Goal: Browse casually: Explore the website without a specific task or goal

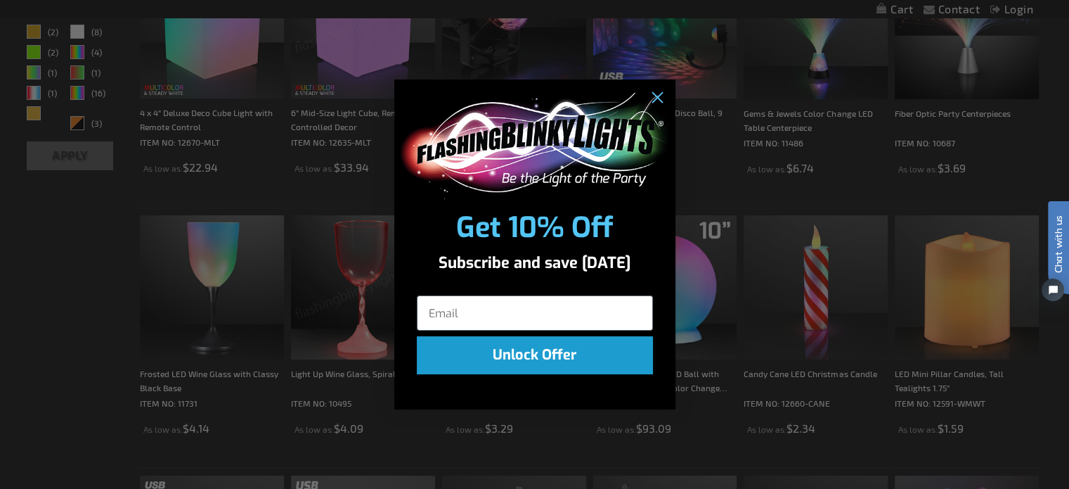
scroll to position [494, 0]
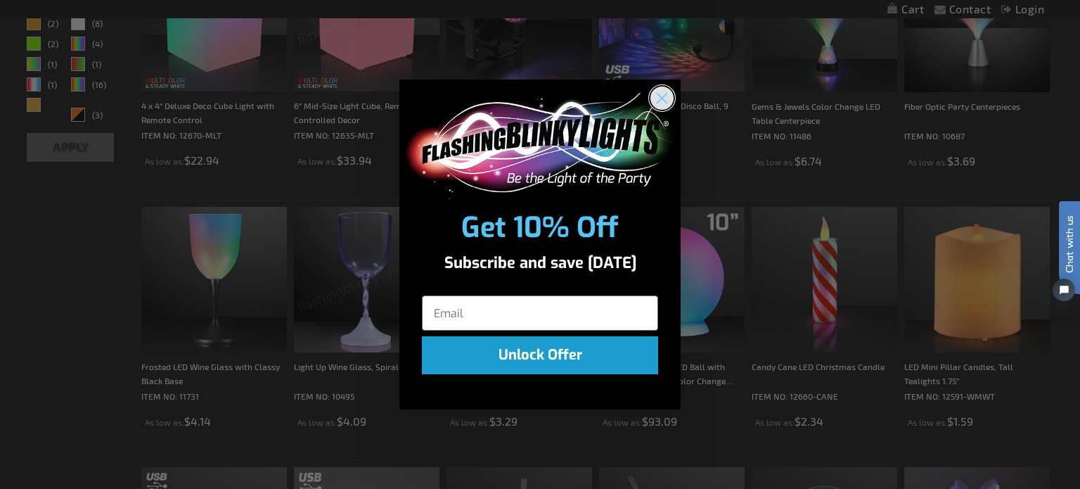
click at [658, 96] on circle "Close dialog" at bounding box center [661, 97] width 23 height 23
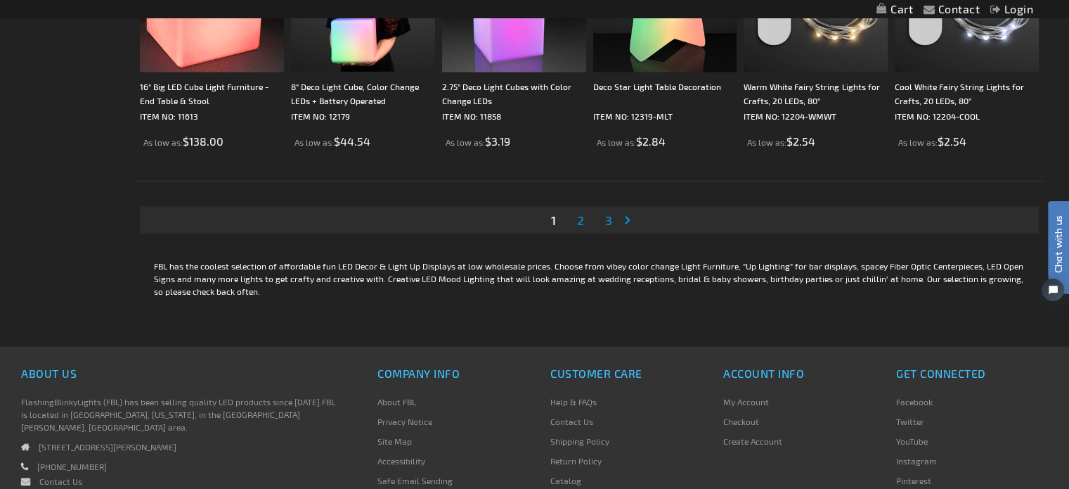
scroll to position [2884, 0]
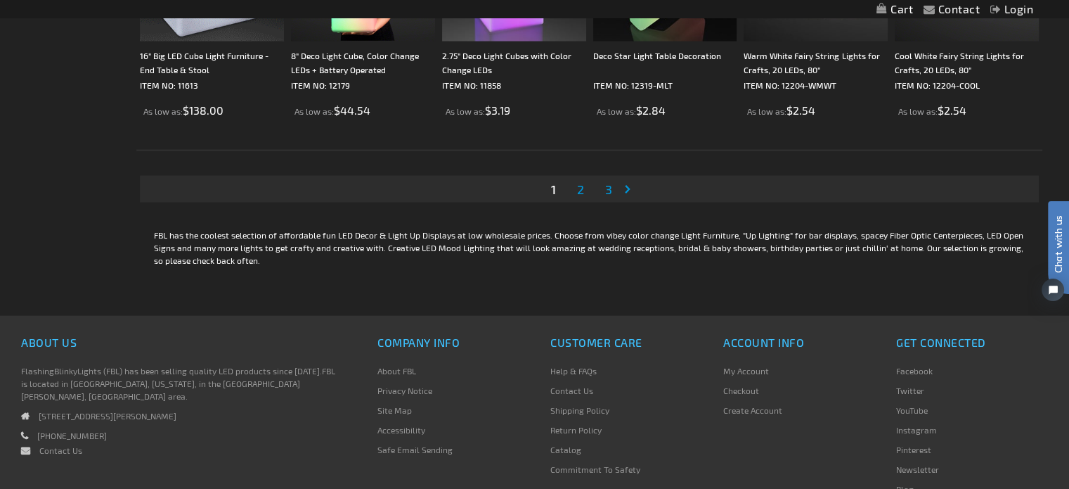
click at [577, 186] on span "2" at bounding box center [580, 188] width 7 height 15
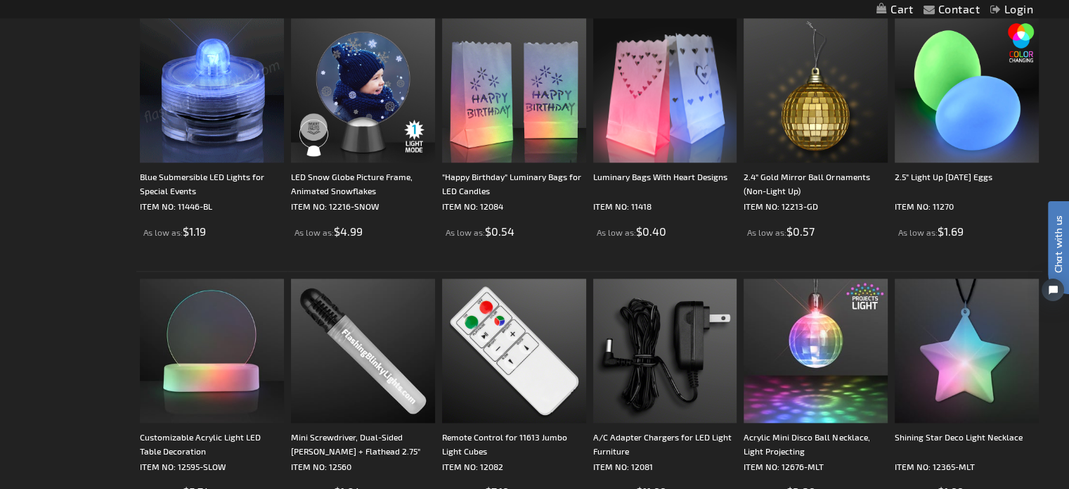
scroll to position [1406, 0]
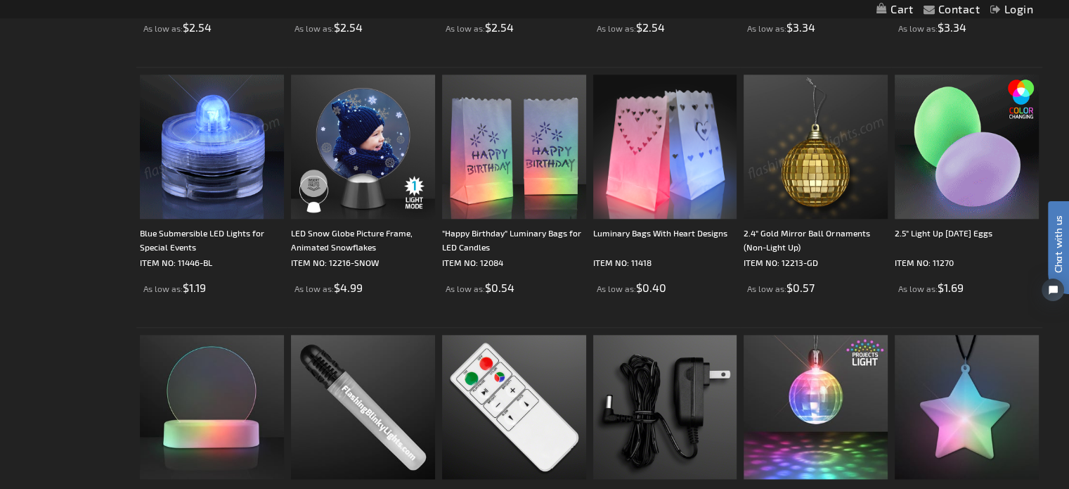
click at [937, 135] on img at bounding box center [967, 147] width 144 height 144
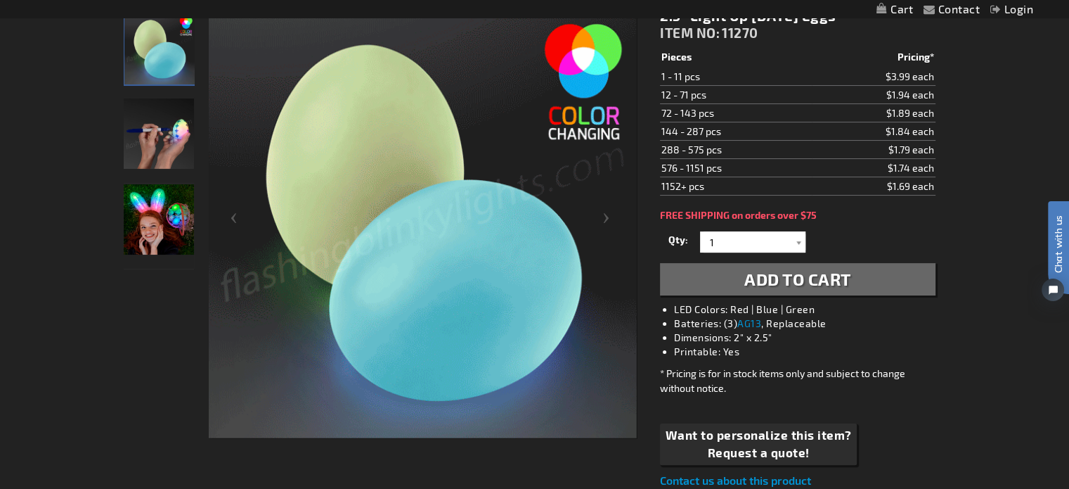
click at [137, 209] on img "Model with Multi-Colored LED Light Up Easter Eggs" at bounding box center [159, 219] width 70 height 70
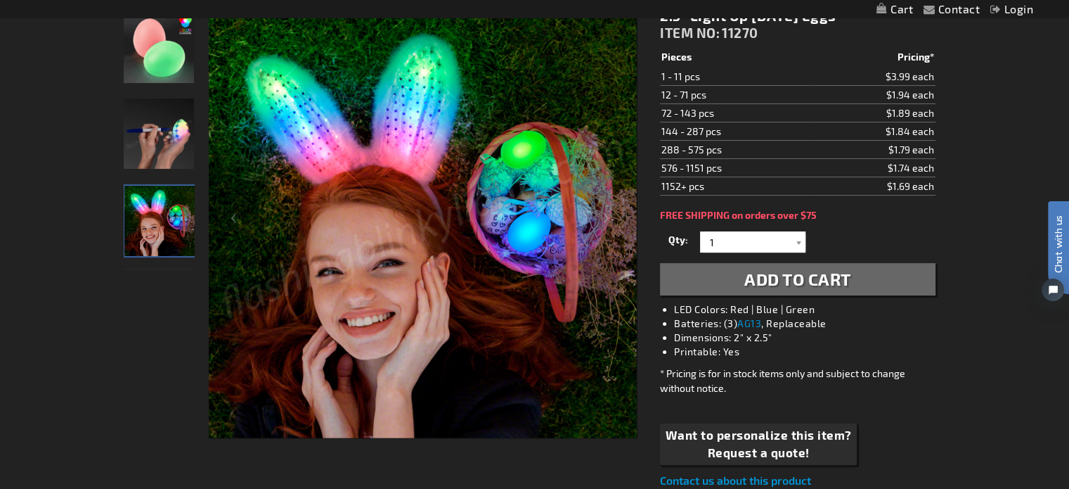
click at [150, 146] on img "Model drawing on Multi-Colored LED Light Up Easter Eggs" at bounding box center [159, 133] width 70 height 70
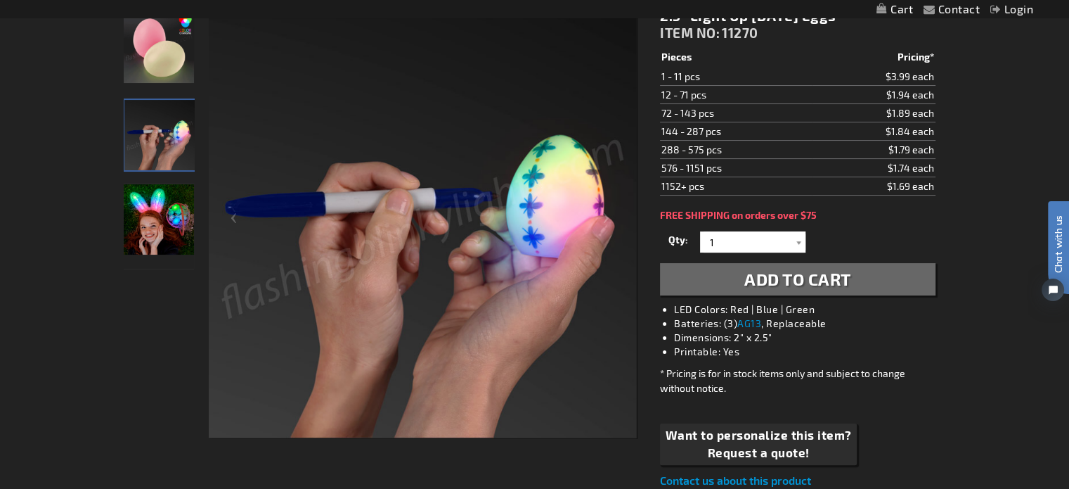
click at [148, 58] on img at bounding box center [159, 48] width 70 height 70
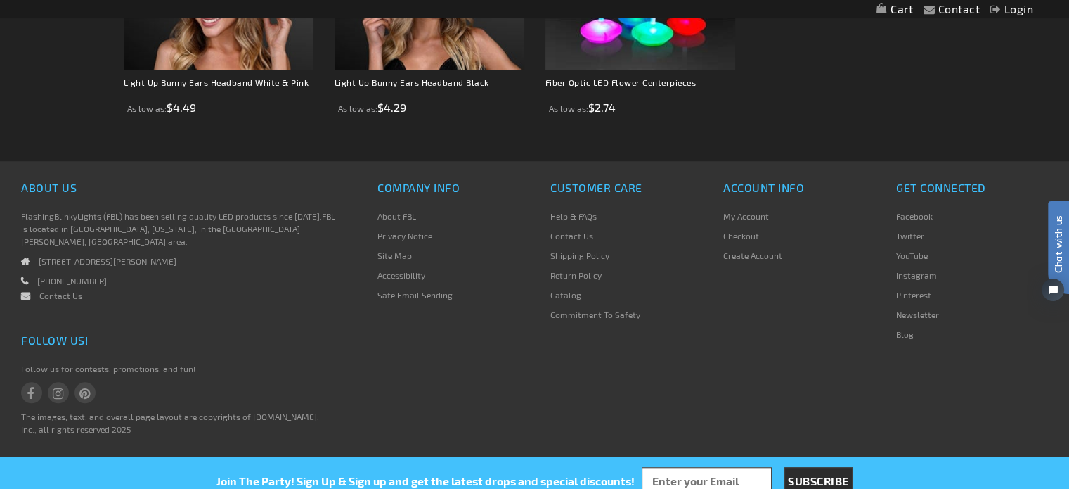
scroll to position [795, 0]
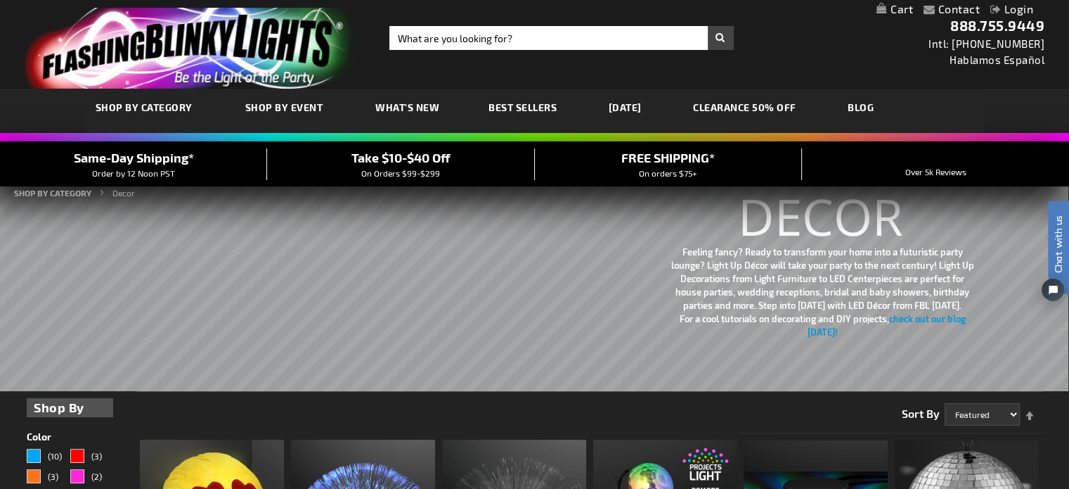
scroll to position [85, 0]
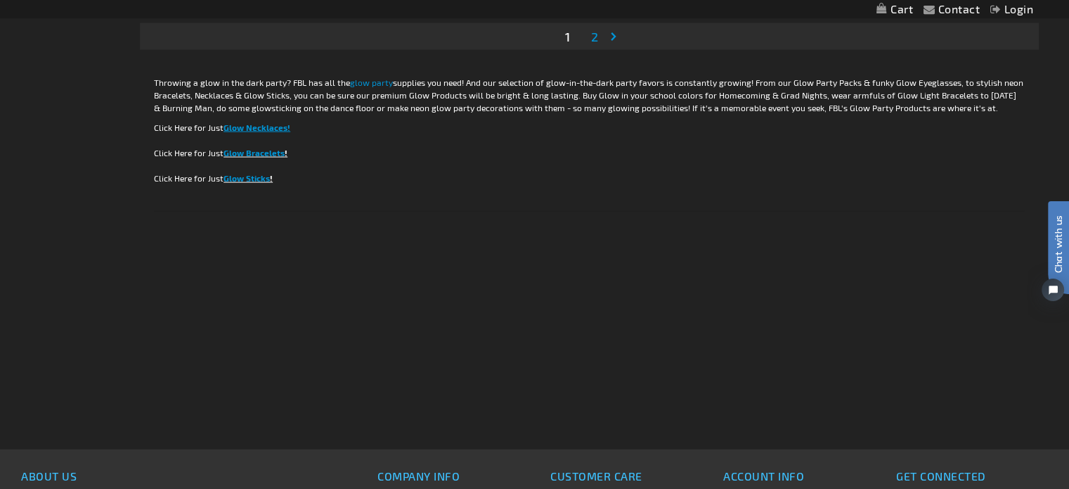
scroll to position [2673, 0]
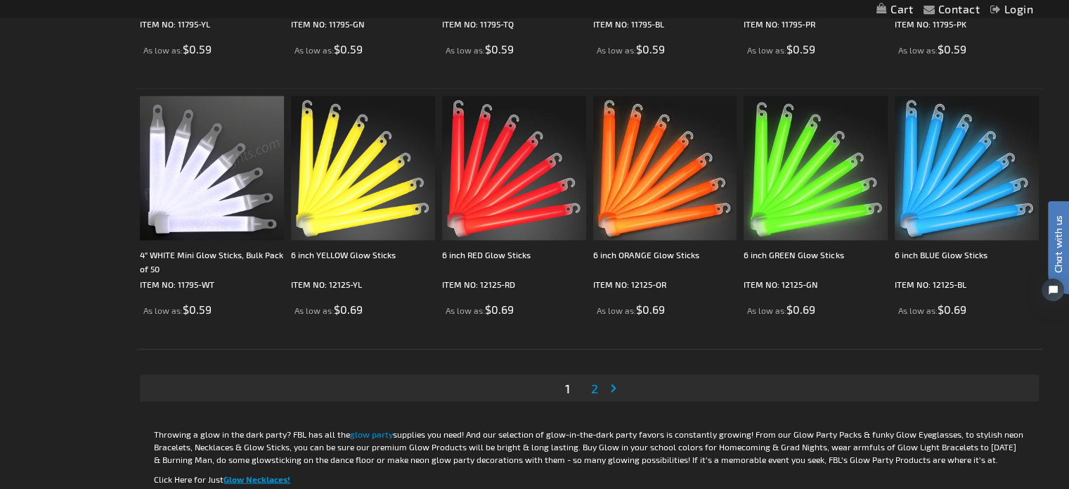
click at [594, 385] on span "2" at bounding box center [594, 387] width 7 height 15
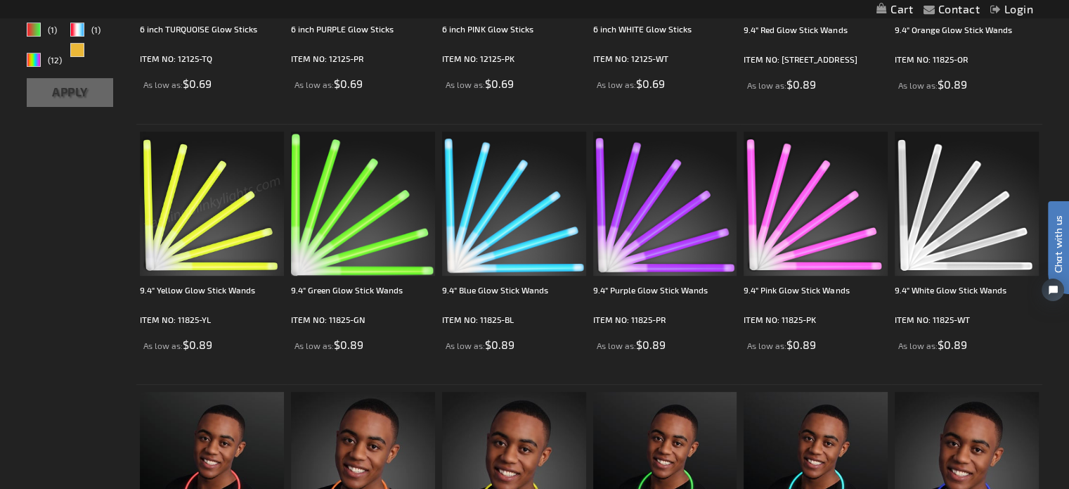
scroll to position [633, 0]
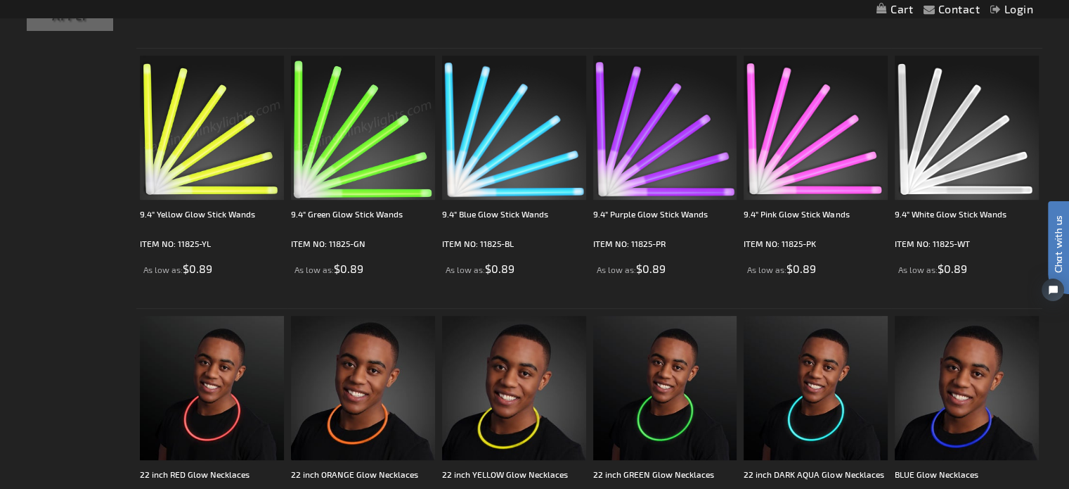
click at [352, 159] on img at bounding box center [363, 128] width 144 height 144
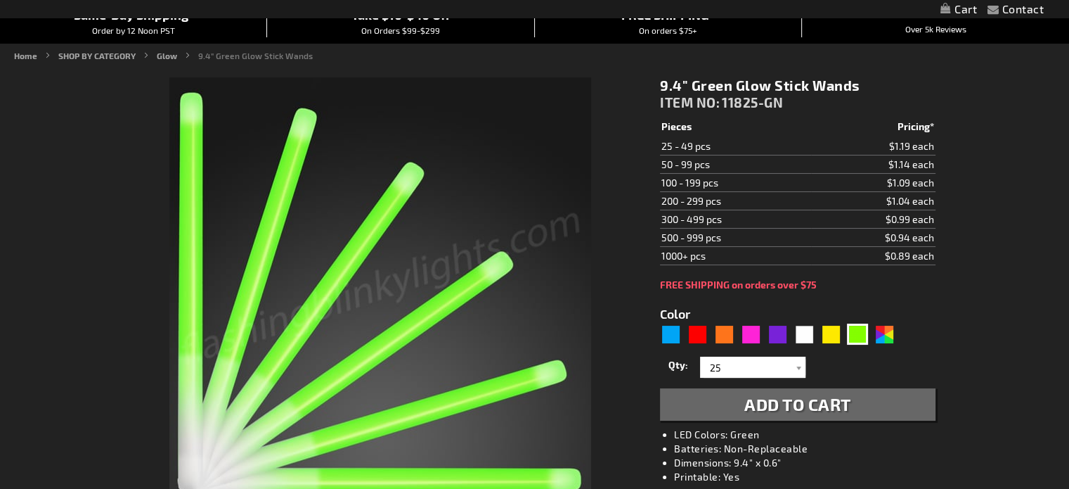
scroll to position [141, 0]
